Goal: Information Seeking & Learning: Check status

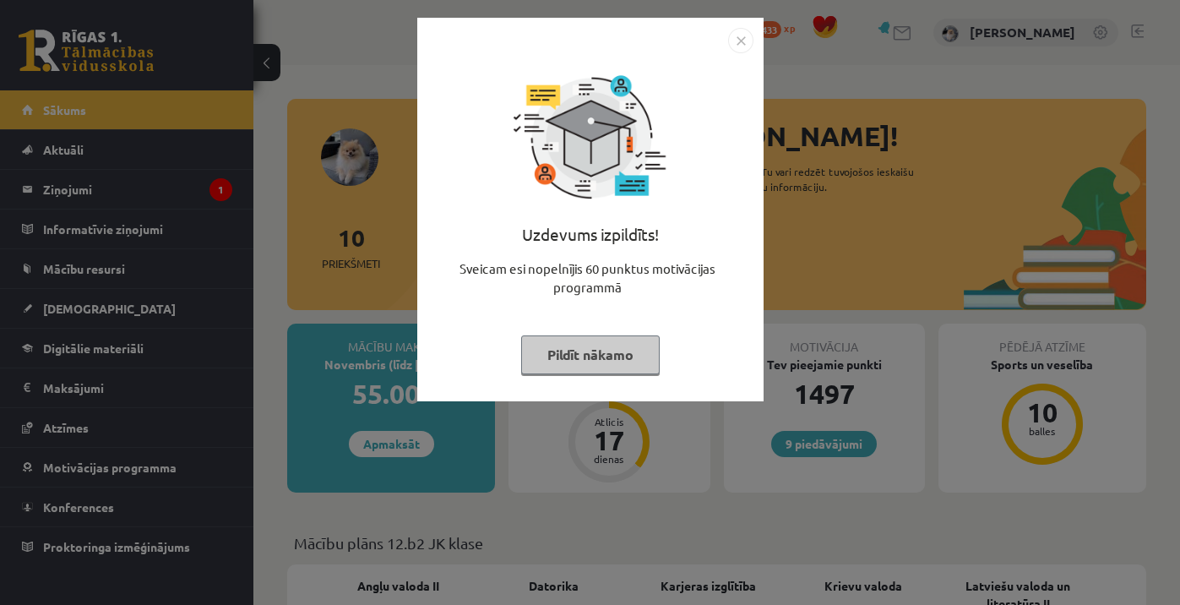
click at [616, 357] on button "Pildīt nākamo" at bounding box center [590, 354] width 138 height 39
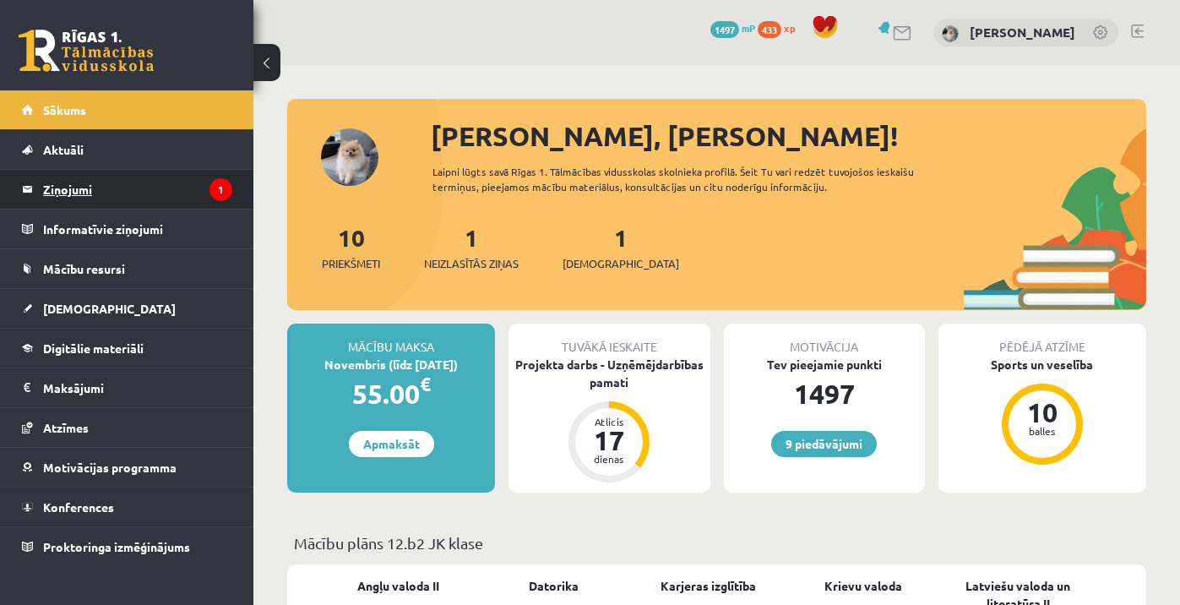
click at [82, 187] on legend "Ziņojumi 1" at bounding box center [137, 189] width 189 height 39
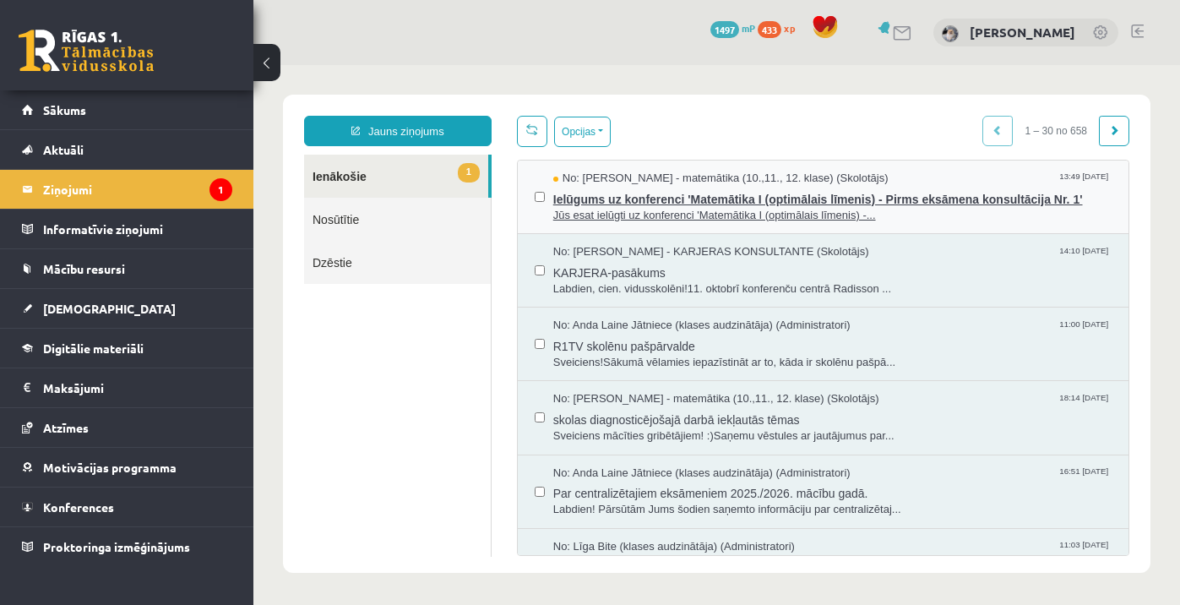
click at [688, 212] on span "Jūs esat ielūgti uz konferenci 'Matemātika I (optimālais līmenis) -..." at bounding box center [832, 216] width 558 height 16
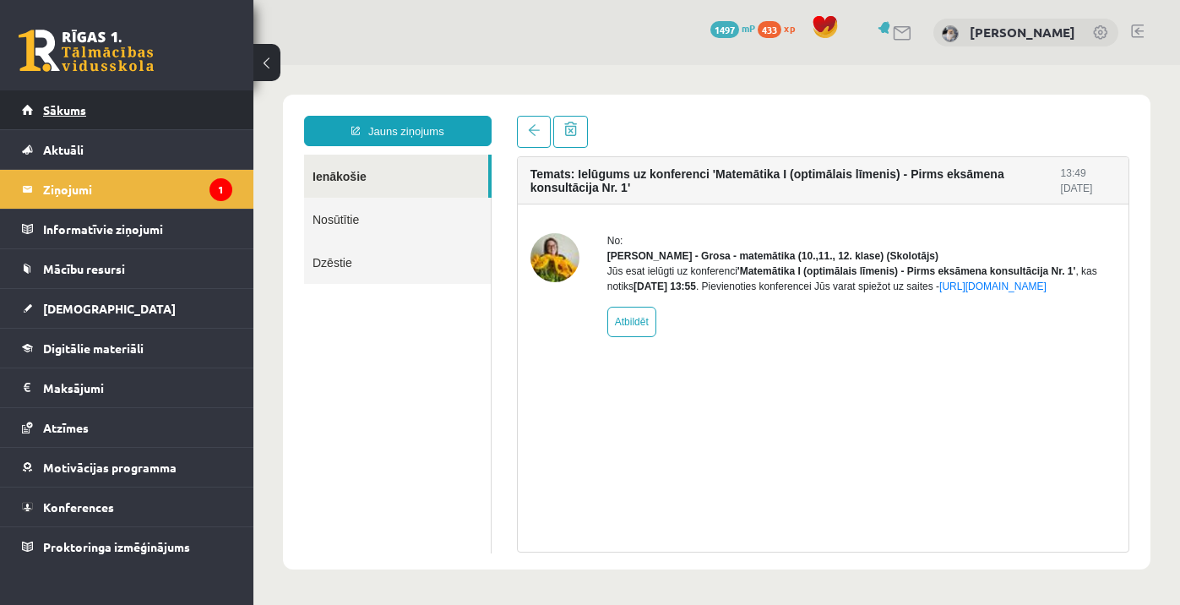
click at [143, 101] on link "Sākums" at bounding box center [127, 109] width 210 height 39
